Goal: Information Seeking & Learning: Learn about a topic

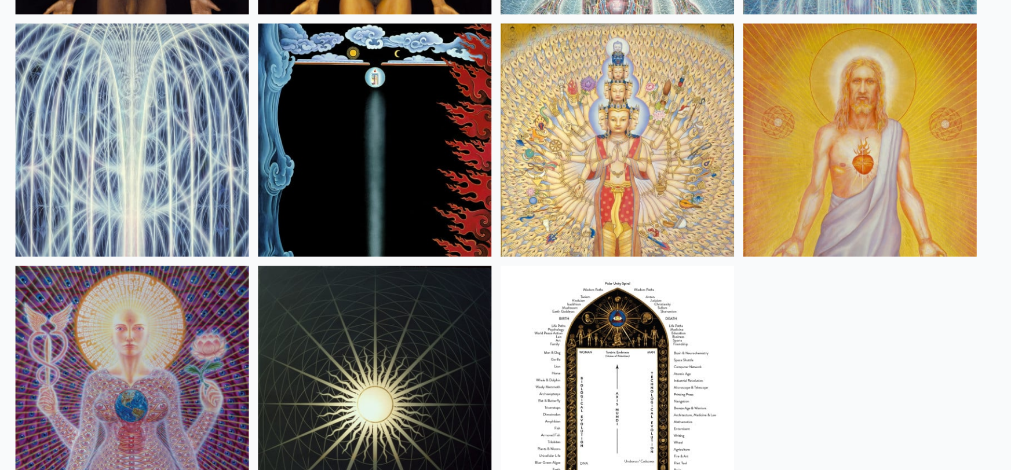
scroll to position [845, 0]
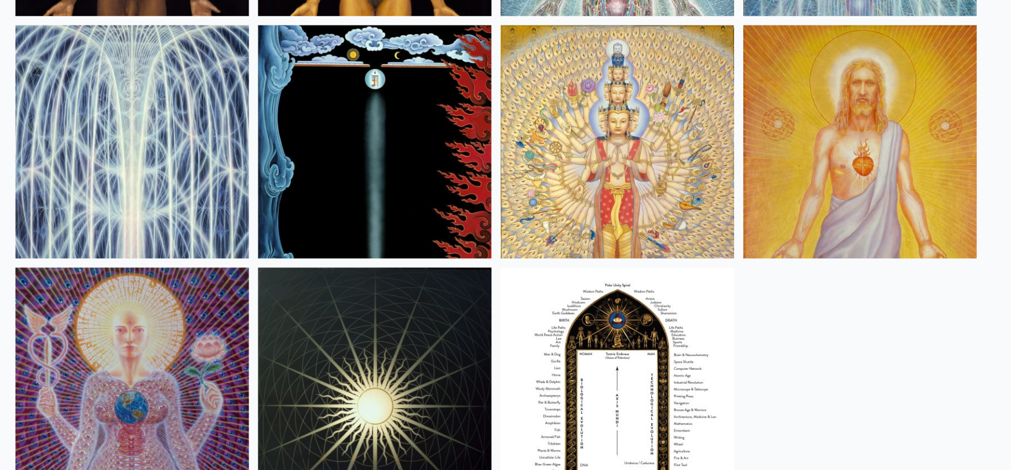
click at [406, 130] on img at bounding box center [414, 107] width 177 height 177
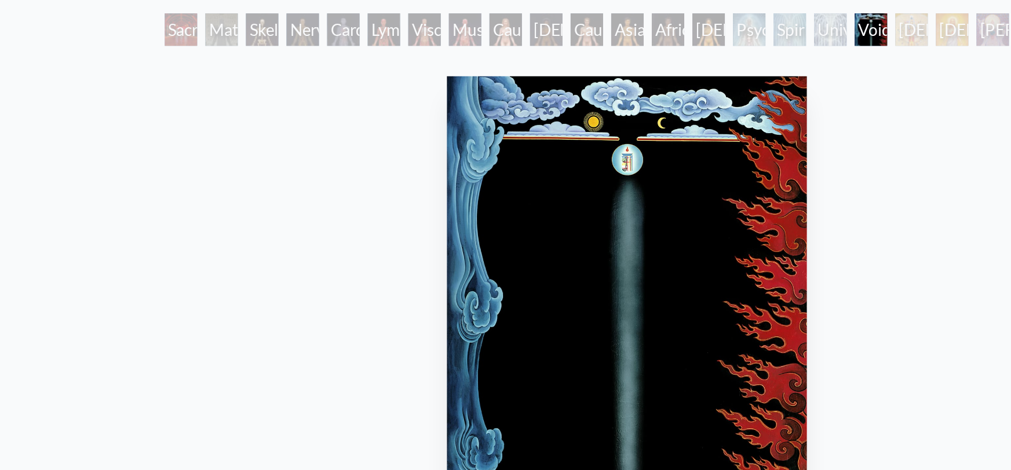
scroll to position [61, 0]
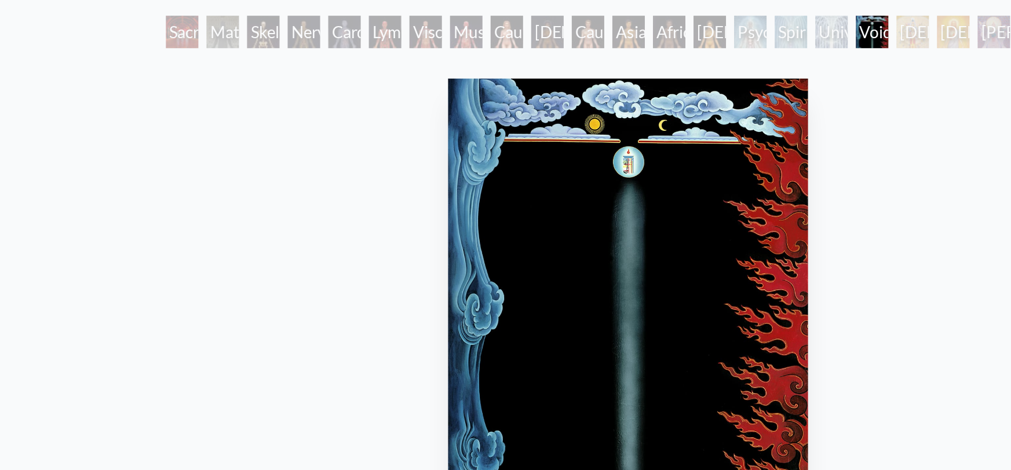
click at [612, 26] on div "Universal Mind Lattice" at bounding box center [621, 22] width 19 height 19
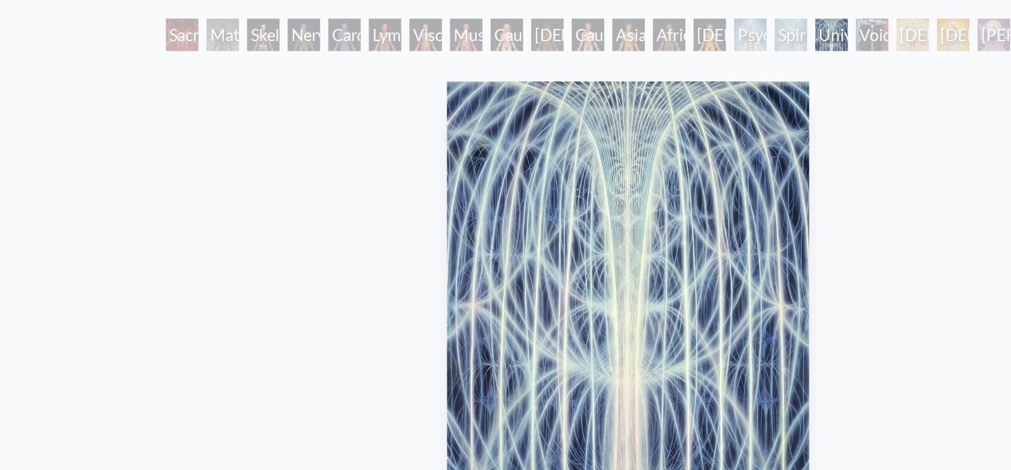
scroll to position [61, 0]
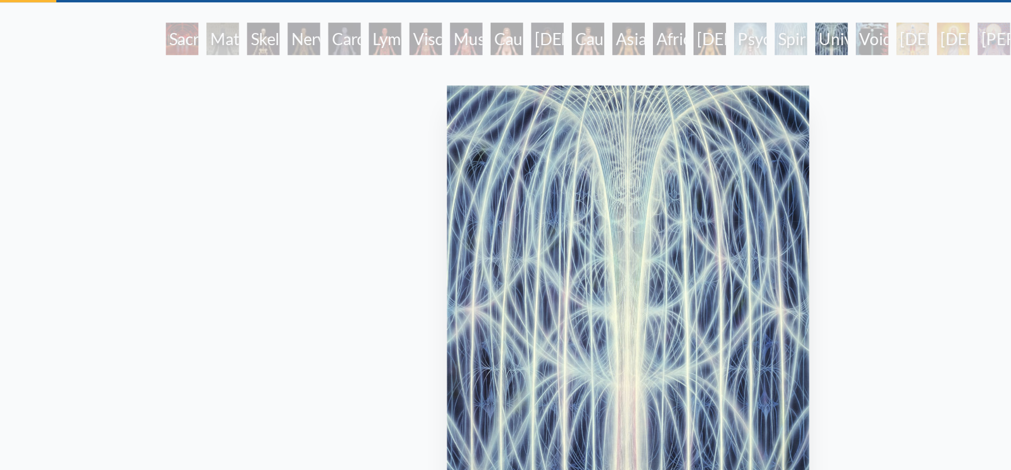
click at [604, 30] on div "Spiritual Energy System" at bounding box center [598, 22] width 19 height 19
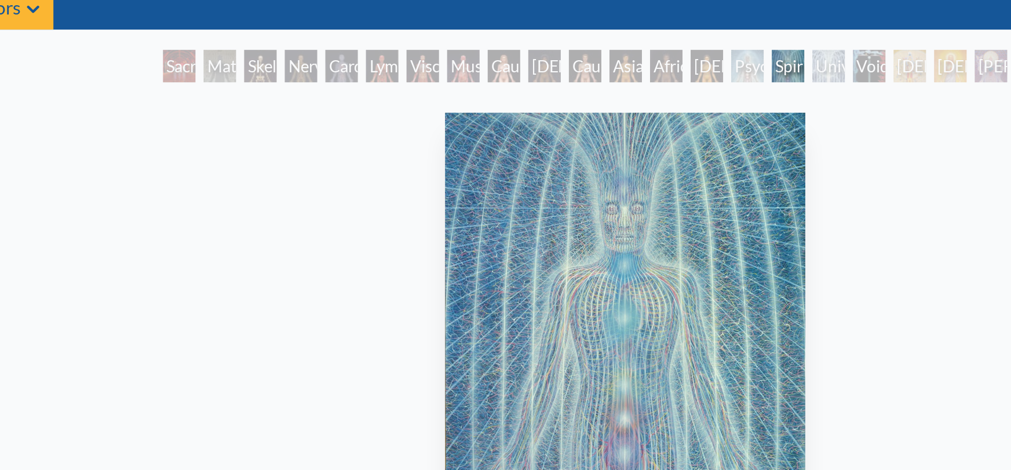
scroll to position [46, 0]
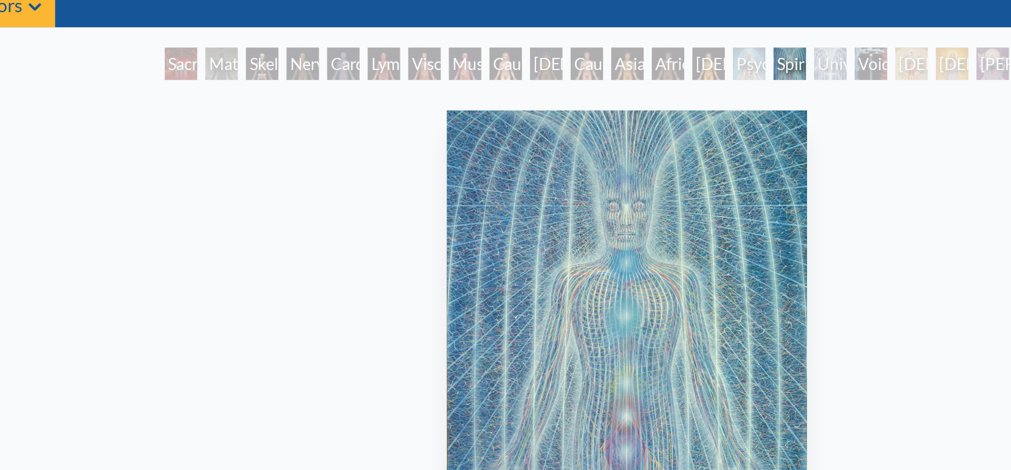
click at [567, 30] on div "Psychic Energy System" at bounding box center [575, 37] width 19 height 19
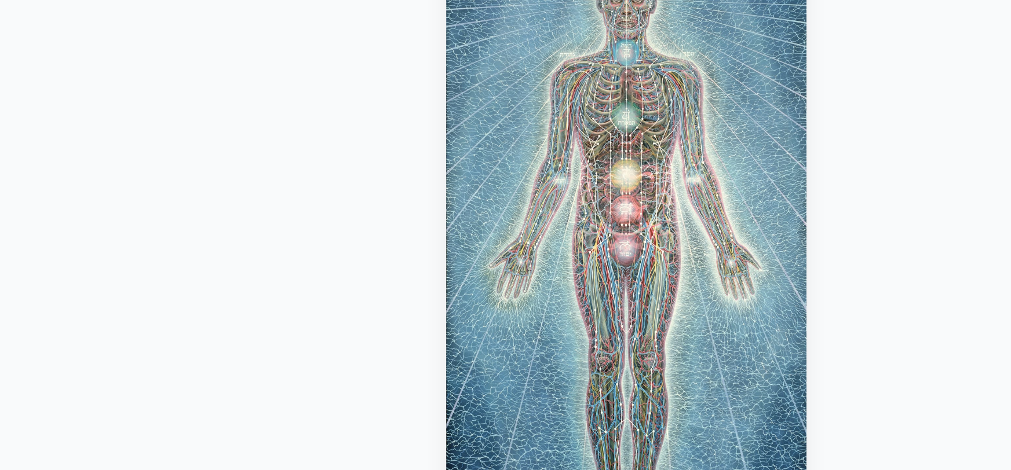
scroll to position [46, 0]
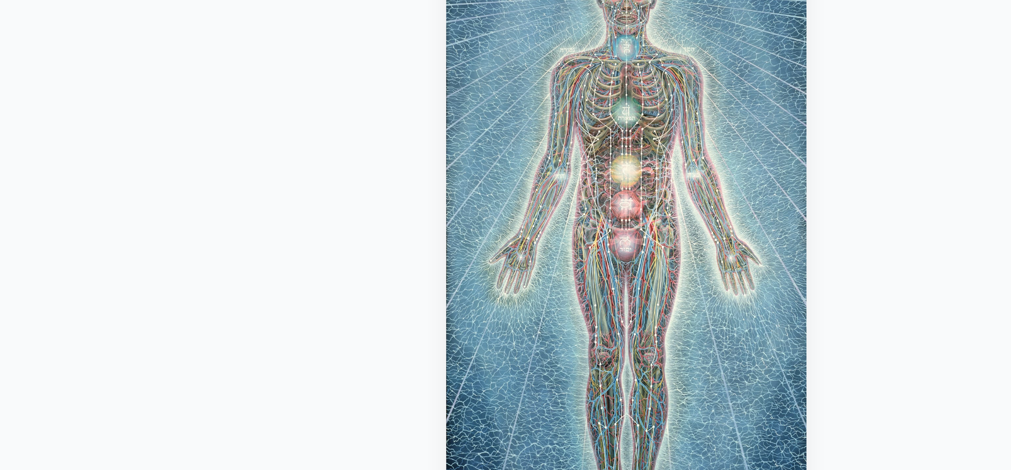
click at [706, 239] on div "Psychic Energy System 1980, acrylic on linen, 46 x 84 in. Visit the CoSM Shop P…" at bounding box center [505, 450] width 993 height 781
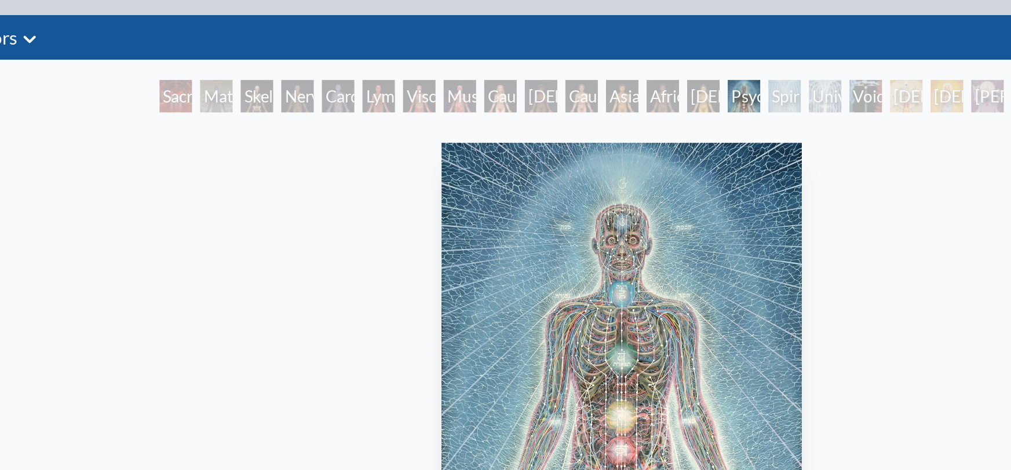
scroll to position [28, 0]
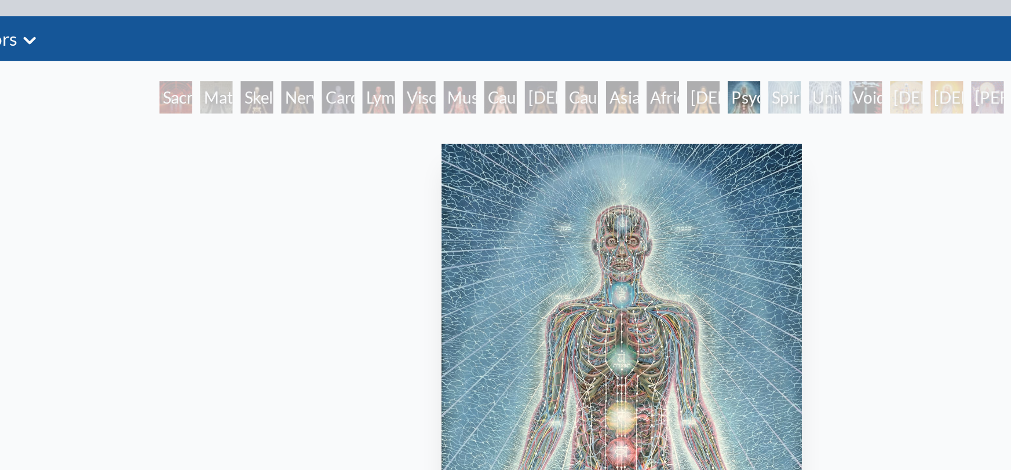
click at [600, 60] on div "Spiritual Energy System" at bounding box center [598, 55] width 19 height 19
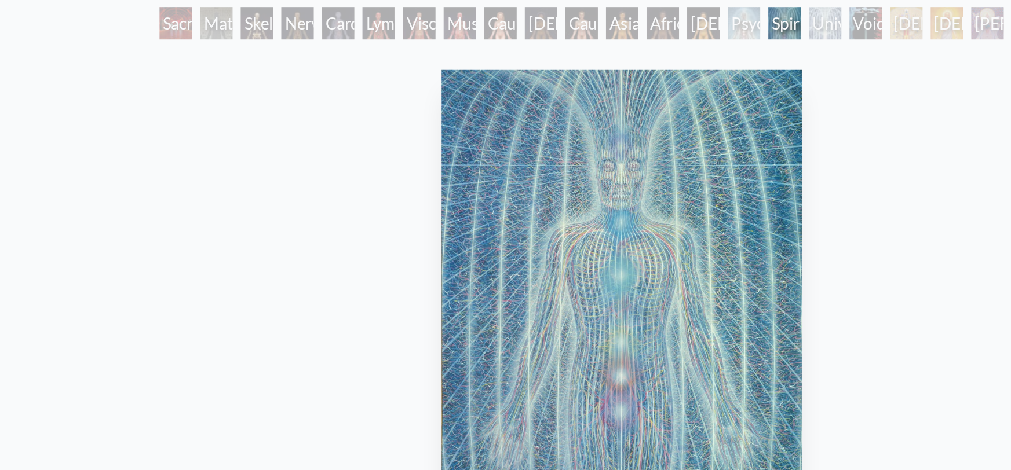
scroll to position [40, 0]
click at [622, 50] on div "Universal Mind Lattice" at bounding box center [621, 43] width 19 height 19
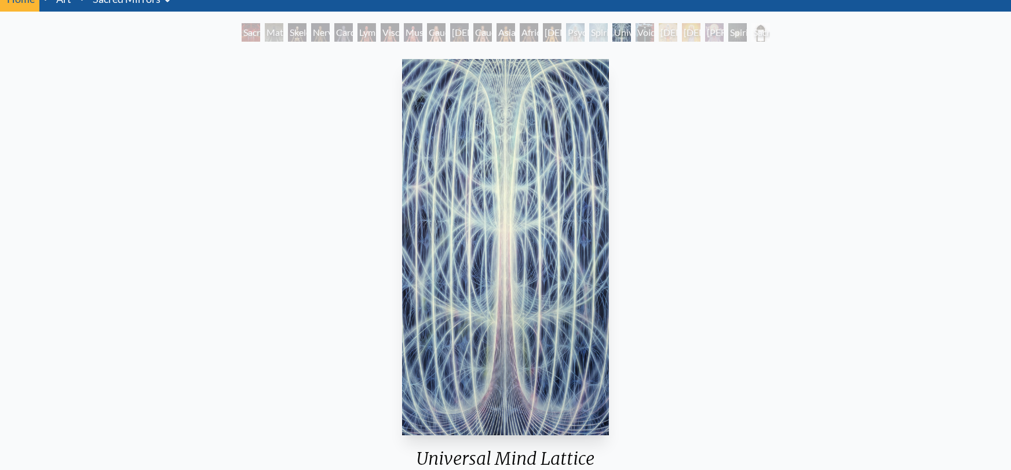
scroll to position [50, 0]
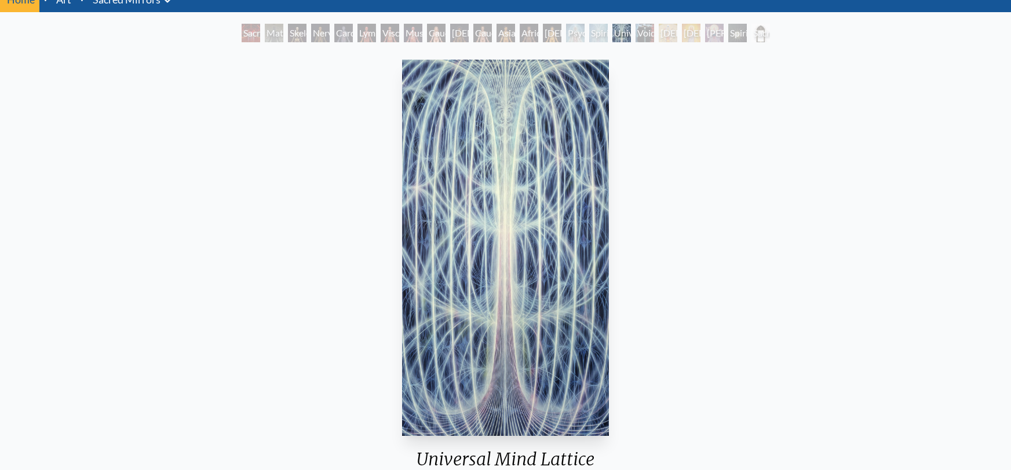
click at [597, 34] on div "Spiritual Energy System" at bounding box center [598, 33] width 19 height 19
